Goal: Task Accomplishment & Management: Use online tool/utility

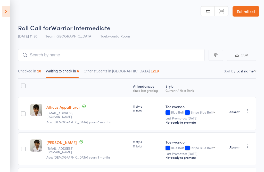
click at [7, 7] on icon at bounding box center [6, 11] width 8 height 11
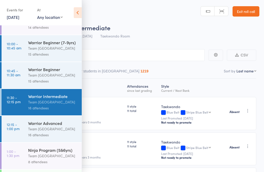
scroll to position [70, 0]
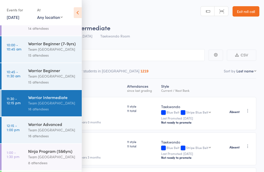
click at [44, 133] on div "Team [GEOGRAPHIC_DATA]" at bounding box center [52, 130] width 49 height 6
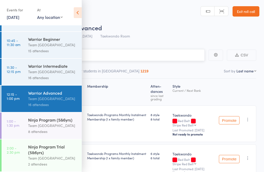
scroll to position [106, 0]
click at [48, 97] on div "Team [GEOGRAPHIC_DATA]" at bounding box center [52, 98] width 49 height 6
click at [81, 9] on icon at bounding box center [78, 12] width 8 height 11
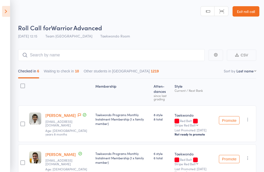
click at [61, 73] on button "Waiting to check in 10" at bounding box center [61, 72] width 35 height 12
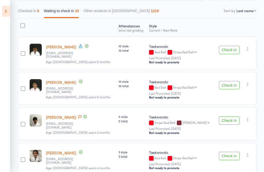
click at [251, 49] on button "button" at bounding box center [248, 49] width 6 height 6
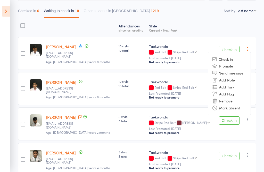
scroll to position [60, 0]
click at [243, 111] on li "Mark absent" at bounding box center [229, 107] width 43 height 7
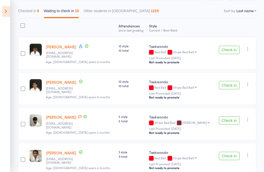
click at [251, 86] on button "button" at bounding box center [248, 84] width 6 height 6
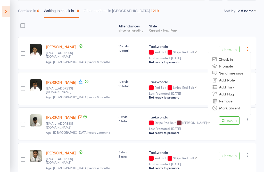
click at [243, 110] on li "Mark absent" at bounding box center [229, 107] width 43 height 7
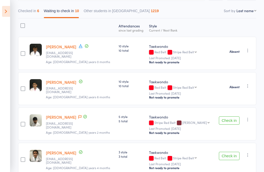
click at [235, 123] on button "Check in" at bounding box center [229, 120] width 21 height 8
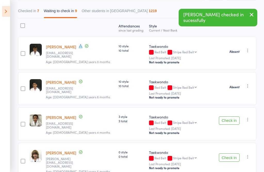
click at [239, 119] on button "Check in" at bounding box center [229, 120] width 21 height 8
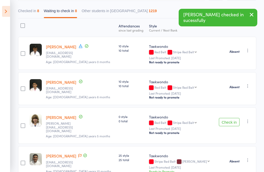
click at [251, 118] on icon "button" at bounding box center [247, 120] width 5 height 5
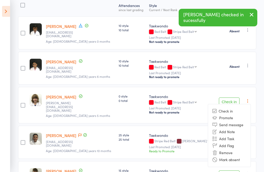
scroll to position [112, 0]
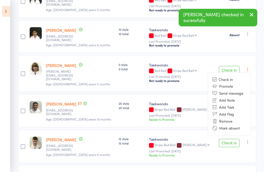
click at [240, 130] on li "Mark absent" at bounding box center [229, 127] width 43 height 7
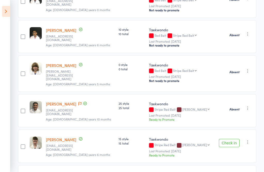
click at [251, 146] on div "Check in Check in Promote Send message Add Note Add Task Add Flag Remove Mark a…" at bounding box center [236, 145] width 42 height 33
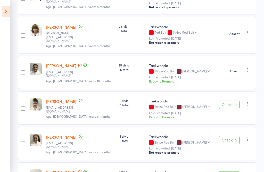
scroll to position [156, 0]
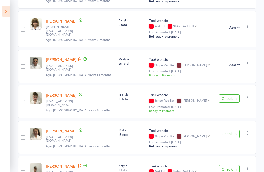
click at [251, 94] on button "button" at bounding box center [248, 97] width 6 height 6
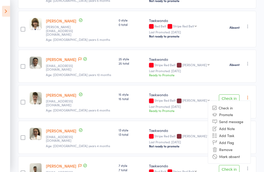
scroll to position [156, 0]
click at [242, 156] on li "Mark absent" at bounding box center [229, 155] width 43 height 7
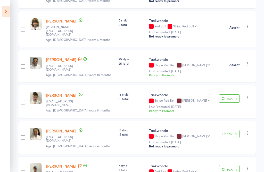
click at [250, 131] on icon "button" at bounding box center [247, 132] width 5 height 5
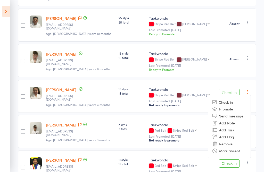
scroll to position [198, 0]
click at [242, 151] on li "Mark absent" at bounding box center [229, 150] width 43 height 7
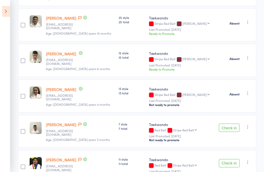
click at [234, 126] on button "Check in" at bounding box center [229, 127] width 21 height 8
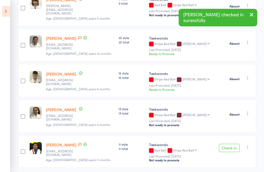
click at [228, 147] on button "Check in" at bounding box center [229, 147] width 21 height 8
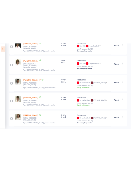
scroll to position [0, 0]
